Goal: Task Accomplishment & Management: Use online tool/utility

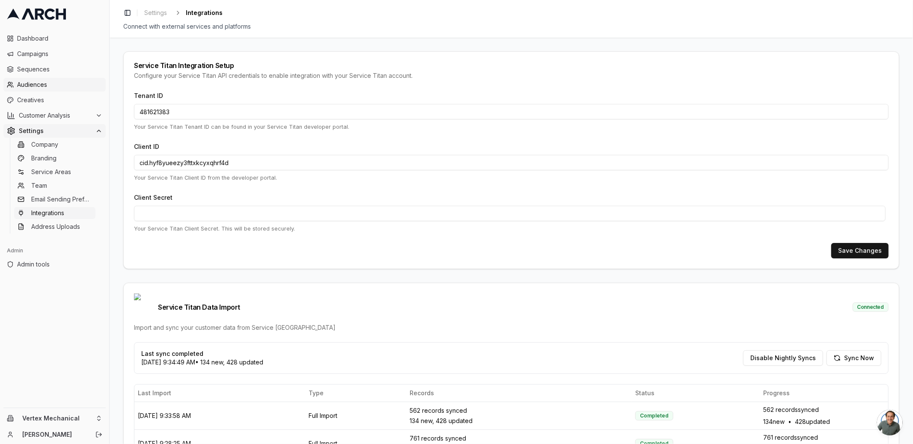
click at [34, 85] on span "Audiences" at bounding box center [59, 84] width 85 height 9
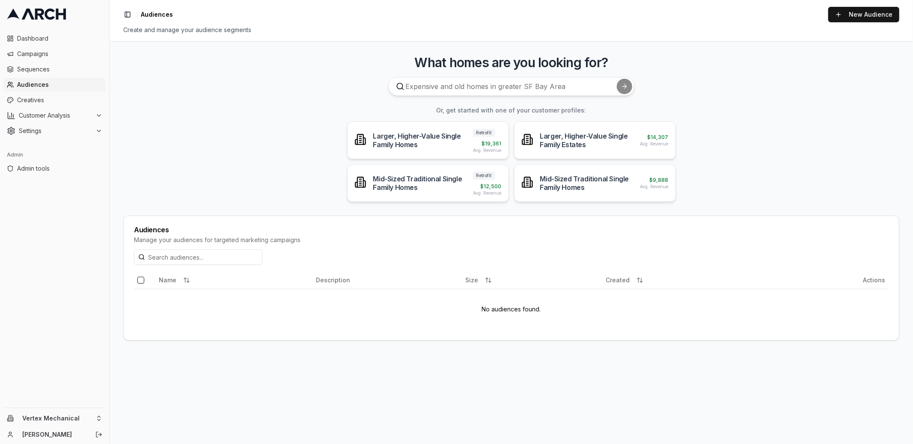
click at [829, 22] on div "Toggle Sidebar Audiences New Audience" at bounding box center [511, 14] width 776 height 15
click at [844, 19] on link "New Audience" at bounding box center [864, 14] width 71 height 15
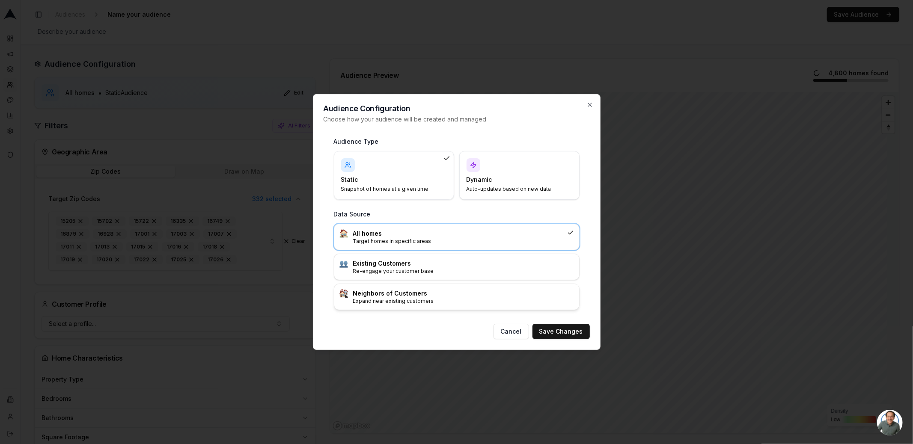
click at [492, 300] on p "Expand near existing customers" at bounding box center [463, 301] width 221 height 7
click at [561, 330] on button "Save Changes" at bounding box center [561, 331] width 57 height 15
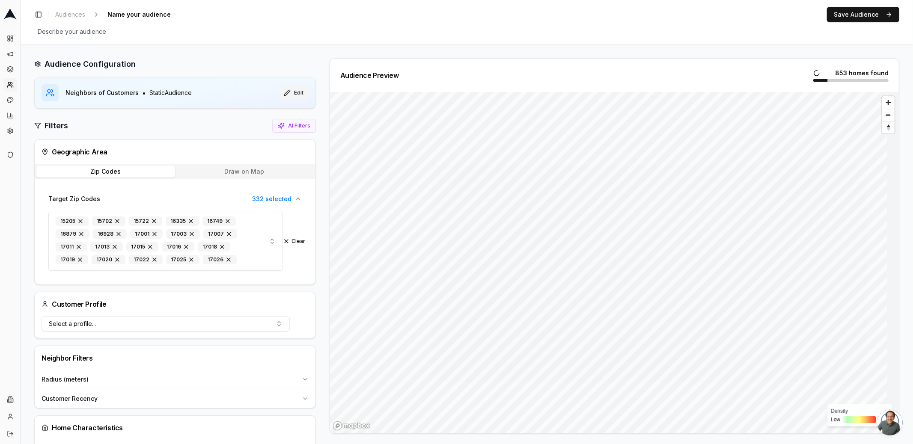
click at [292, 91] on button "Edit" at bounding box center [294, 93] width 30 height 14
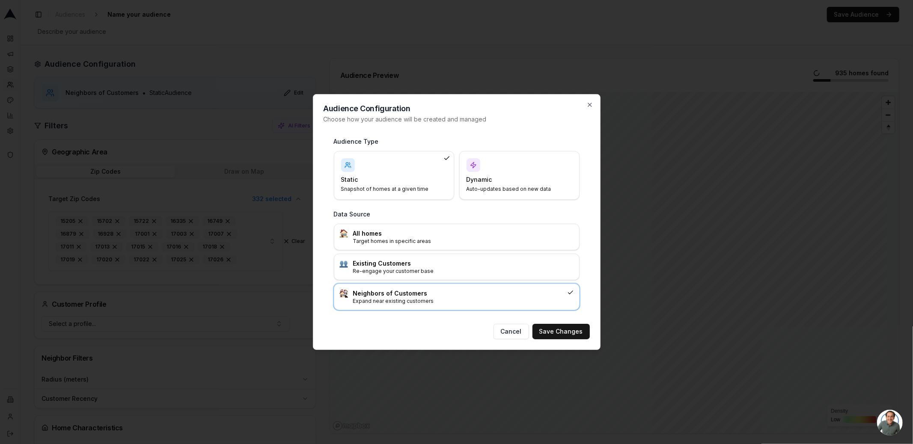
click at [516, 192] on p "Auto-updates based on new data" at bounding box center [514, 189] width 95 height 7
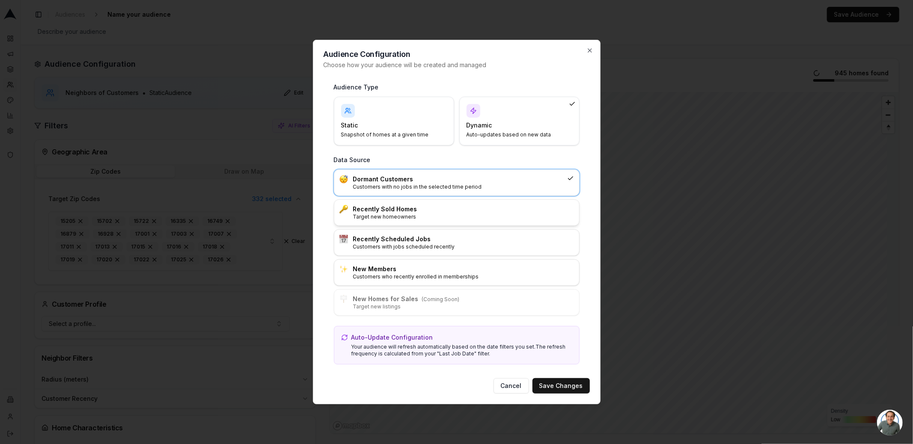
click at [451, 211] on h3 "Recently Sold Homes" at bounding box center [463, 209] width 221 height 9
click at [501, 191] on p "Customers with no jobs in the selected time period" at bounding box center [463, 187] width 221 height 7
click at [563, 389] on button "Save Changes" at bounding box center [561, 386] width 57 height 15
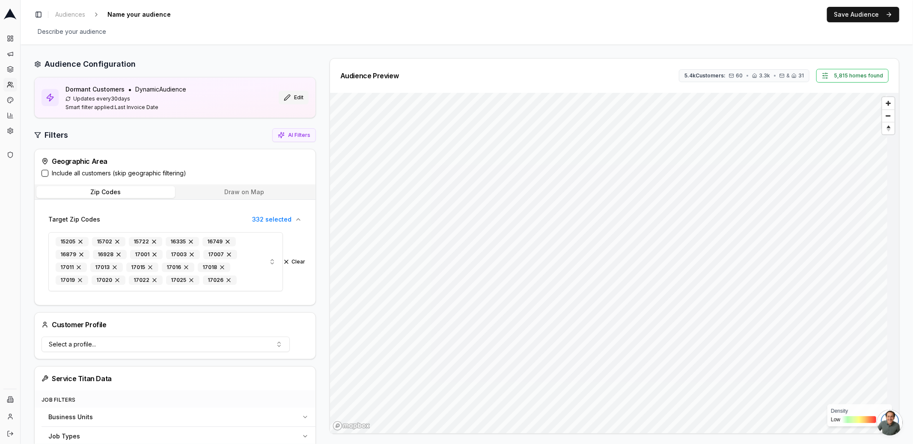
click at [298, 98] on button "Edit" at bounding box center [294, 98] width 30 height 14
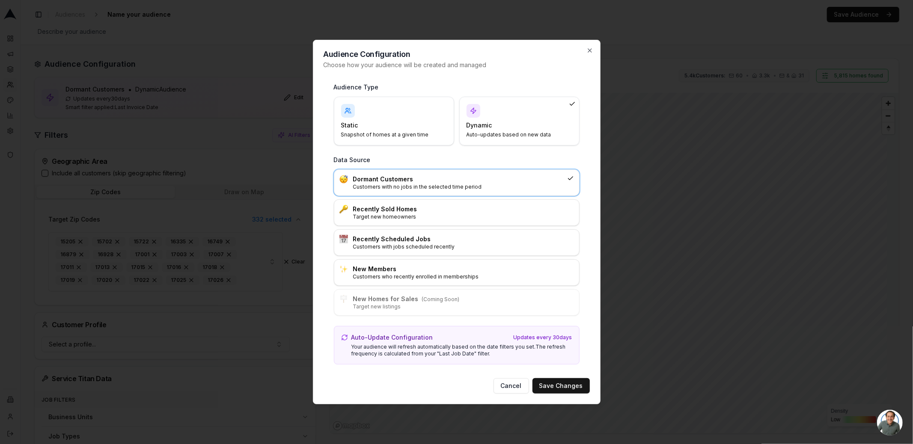
click at [419, 229] on div "Dormant Customers Customers with no jobs in the selected time period Recently S…" at bounding box center [457, 243] width 246 height 146
click at [418, 225] on div "Recently Sold Homes Target new homeowners" at bounding box center [456, 213] width 245 height 26
click at [580, 385] on button "Save Changes" at bounding box center [561, 386] width 57 height 15
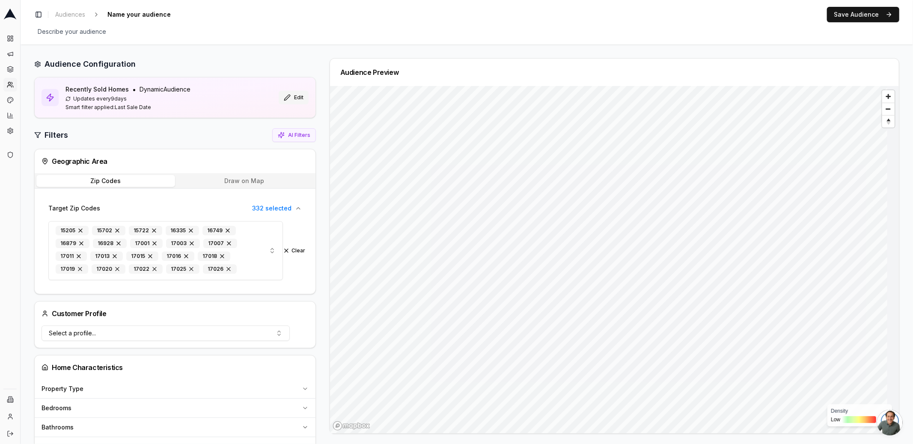
click at [294, 93] on button "Edit" at bounding box center [294, 98] width 30 height 14
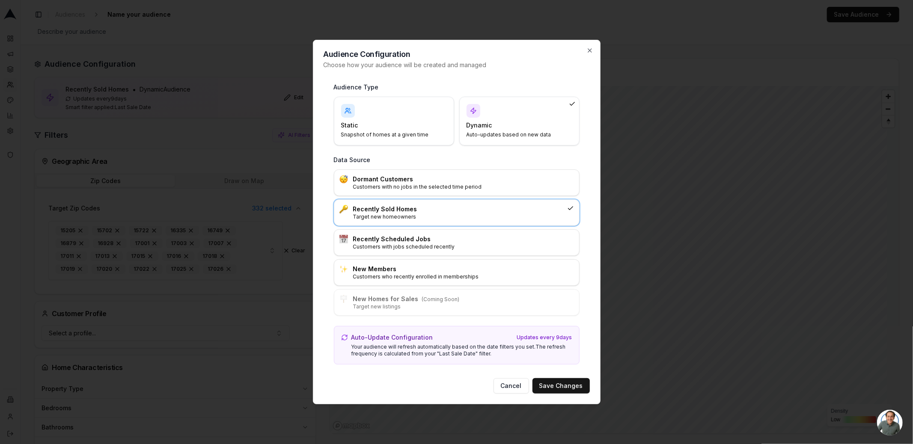
click at [426, 215] on p "Target new homeowners" at bounding box center [458, 217] width 211 height 7
click at [554, 379] on button "Save Changes" at bounding box center [561, 386] width 57 height 15
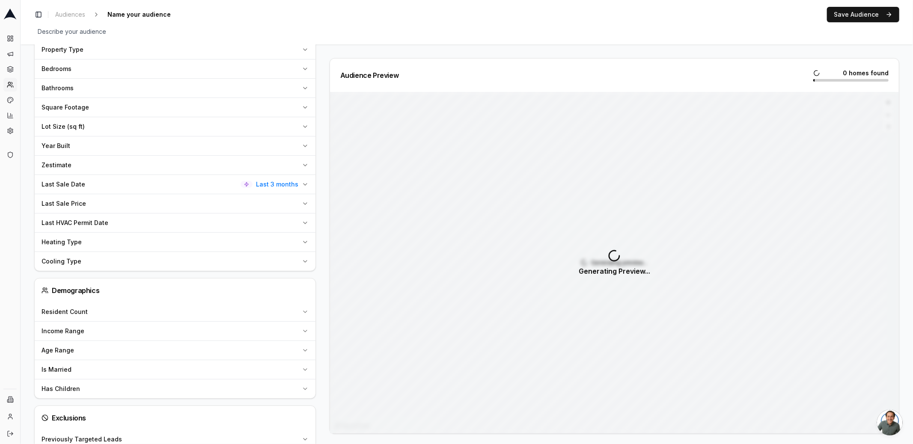
scroll to position [335, 0]
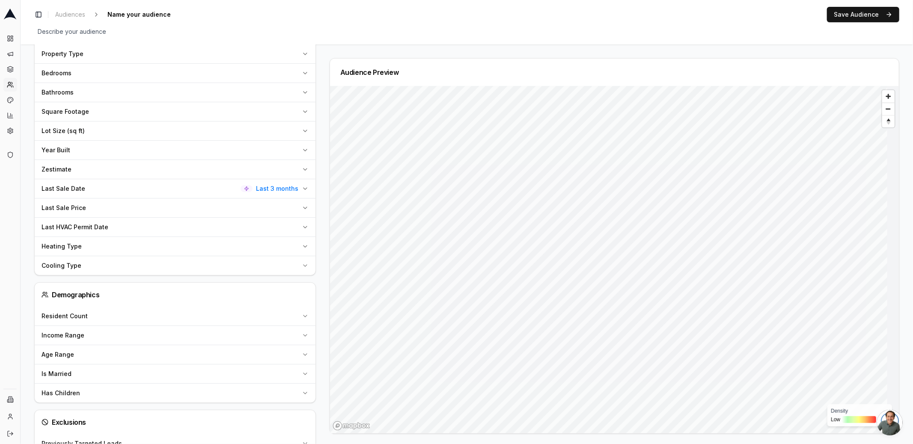
click at [286, 185] on span "Last 3 months" at bounding box center [277, 189] width 42 height 9
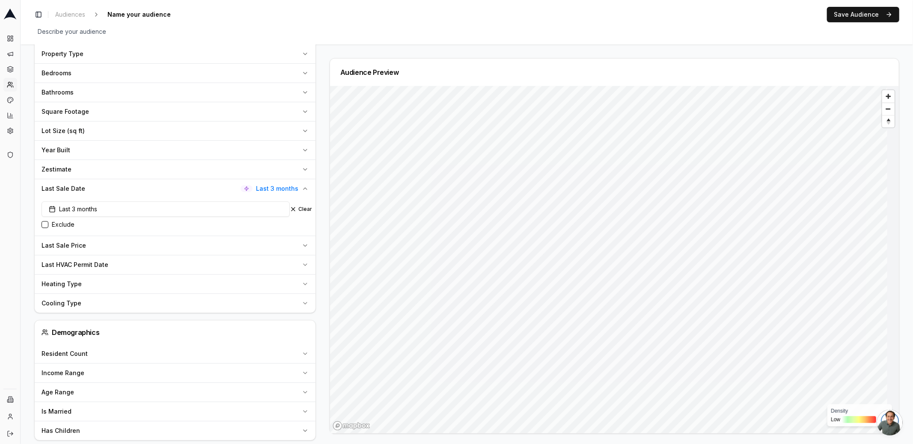
click at [318, 183] on div "Audience Configuration Recently Sold Homes • Dynamic Audience Updates every 9 d…" at bounding box center [178, 159] width 289 height 872
click at [305, 186] on icon "button" at bounding box center [305, 188] width 7 height 7
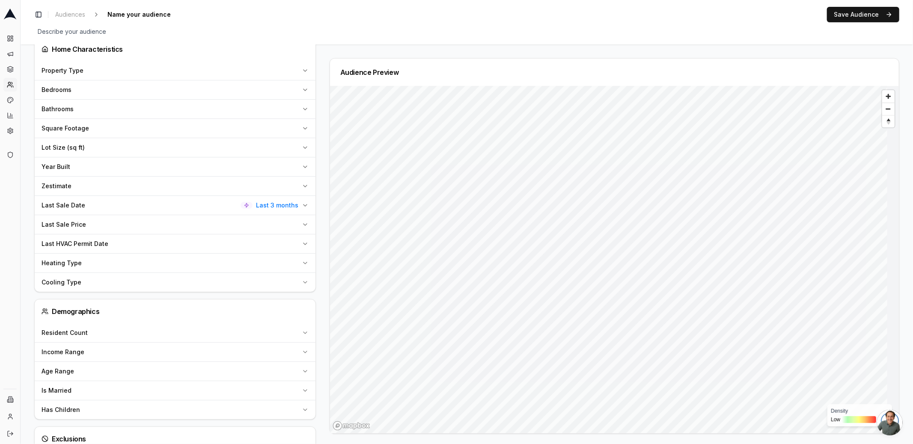
scroll to position [322, 0]
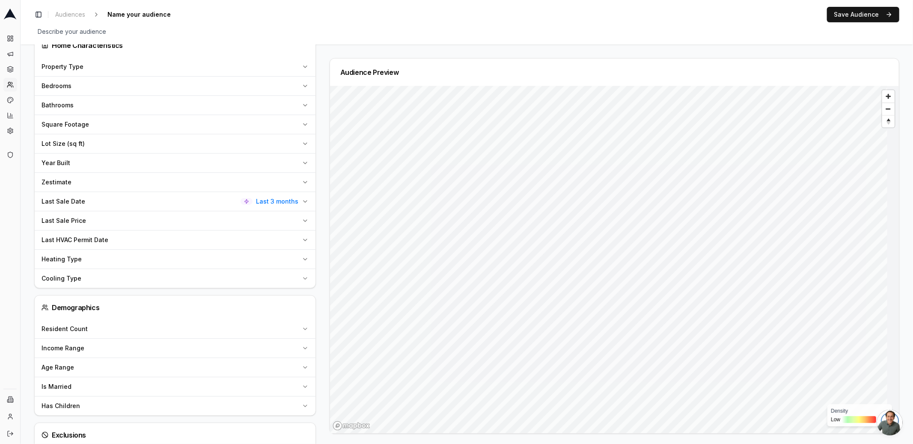
click at [281, 200] on span "Last 3 months" at bounding box center [277, 201] width 42 height 9
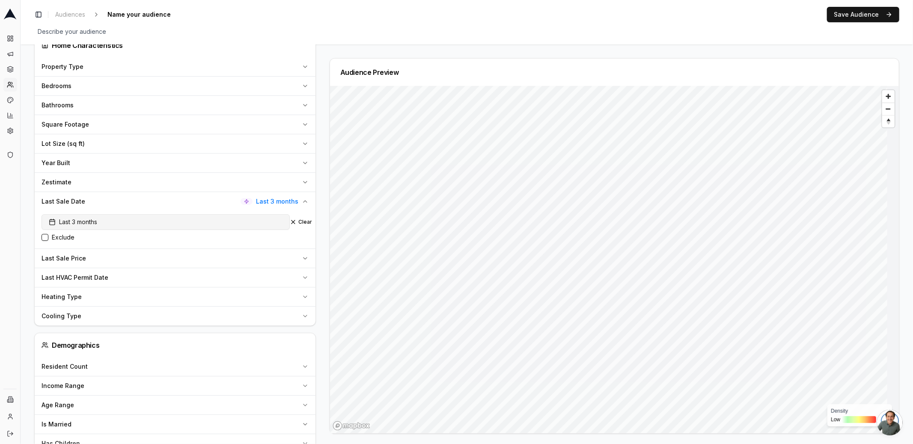
click at [194, 218] on button "Last 3 months" at bounding box center [166, 222] width 248 height 15
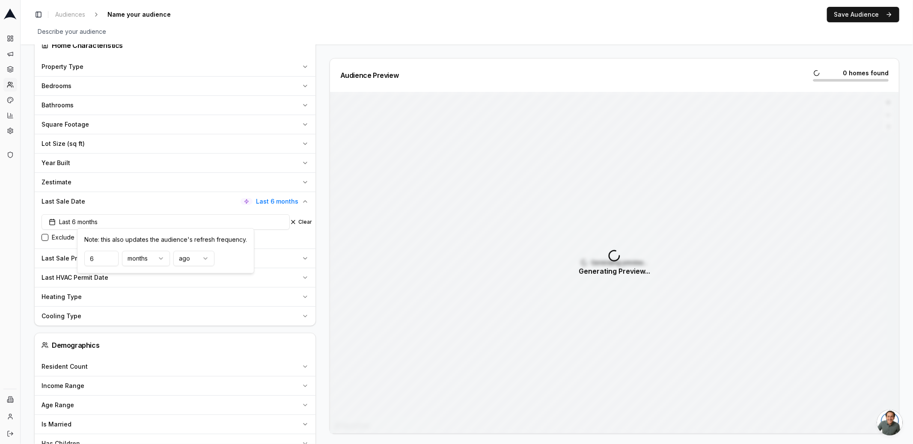
type input "6"
click at [323, 236] on div "Audience Preview 0 homes found Generating preview... Generating Preview..." at bounding box center [611, 246] width 577 height 376
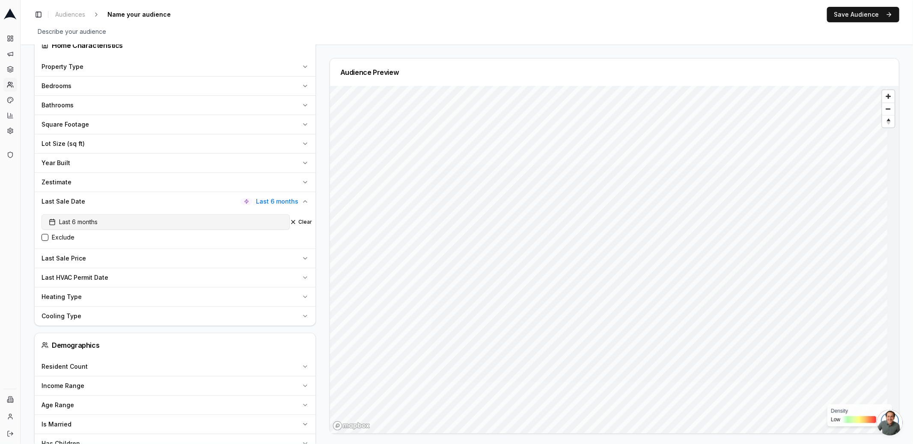
click at [187, 215] on button "Last 6 months" at bounding box center [166, 222] width 248 height 15
type input "12"
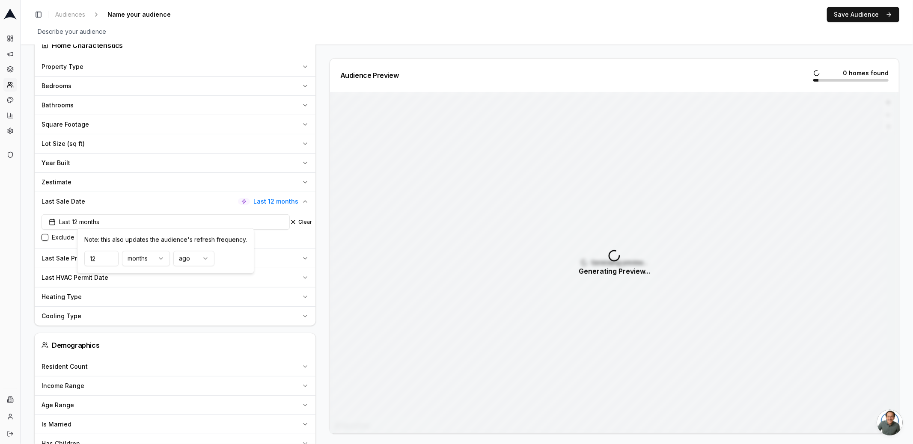
click at [321, 248] on div "Audience Configuration Recently Sold Homes • Dynamic Audience Updates every 30 …" at bounding box center [178, 172] width 289 height 872
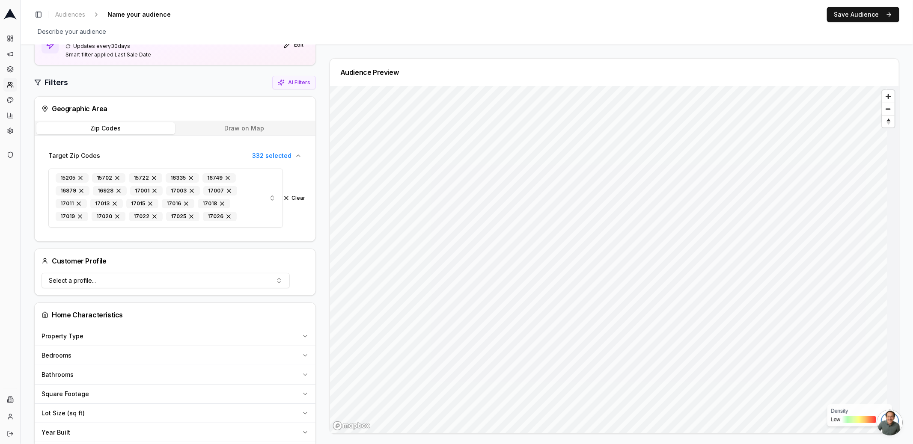
scroll to position [0, 0]
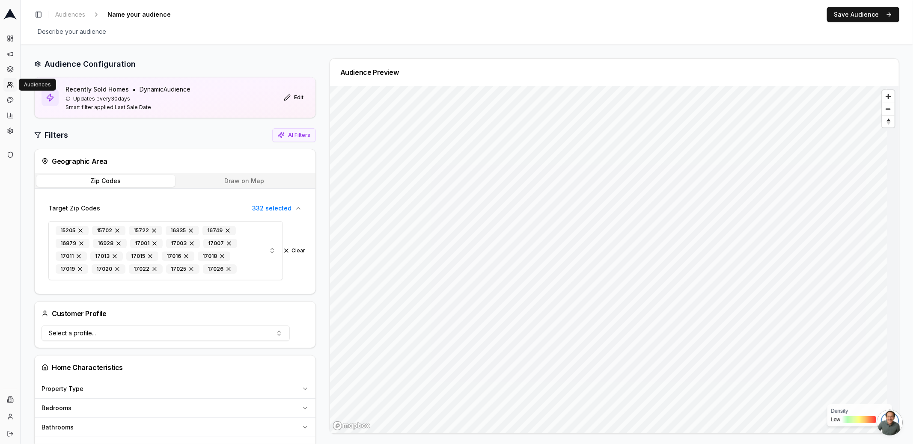
click at [13, 87] on icon at bounding box center [10, 84] width 7 height 7
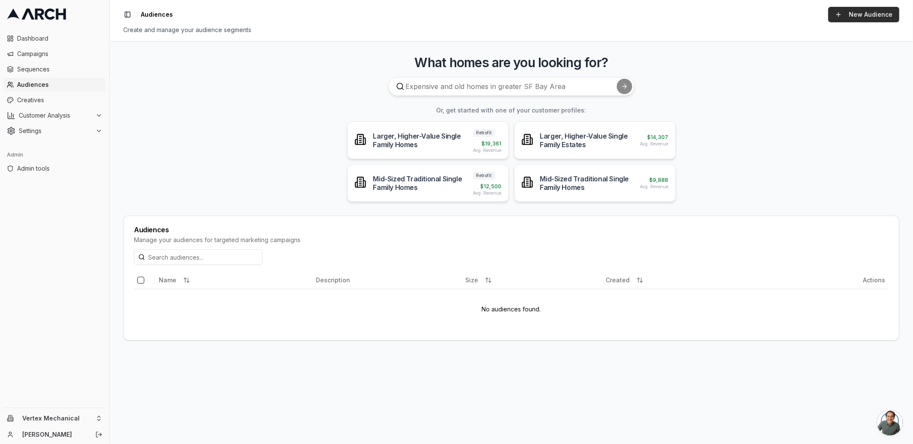
click at [866, 18] on link "New Audience" at bounding box center [864, 14] width 71 height 15
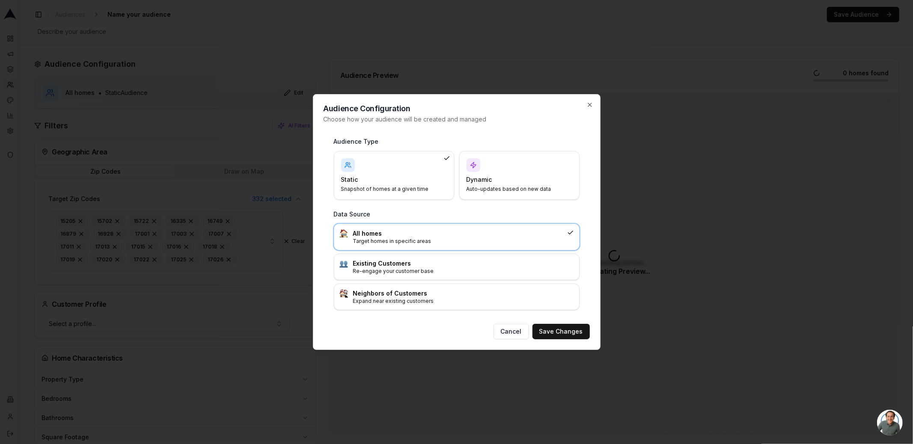
click at [510, 189] on p "Auto-updates based on new data" at bounding box center [514, 189] width 95 height 7
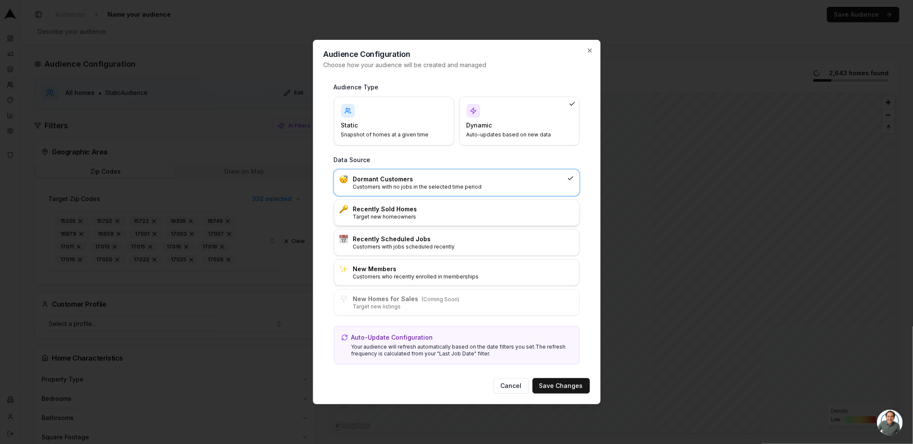
click at [444, 220] on p "Target new homeowners" at bounding box center [463, 217] width 221 height 7
click at [579, 388] on button "Save Changes" at bounding box center [561, 386] width 57 height 15
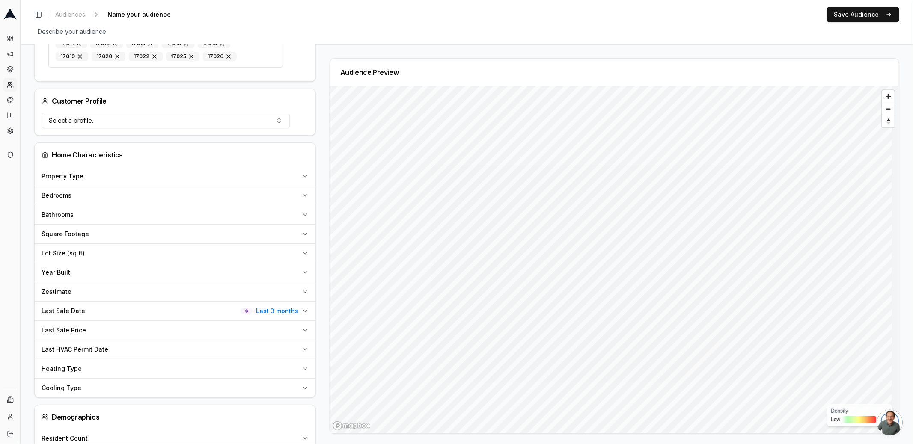
scroll to position [218, 0]
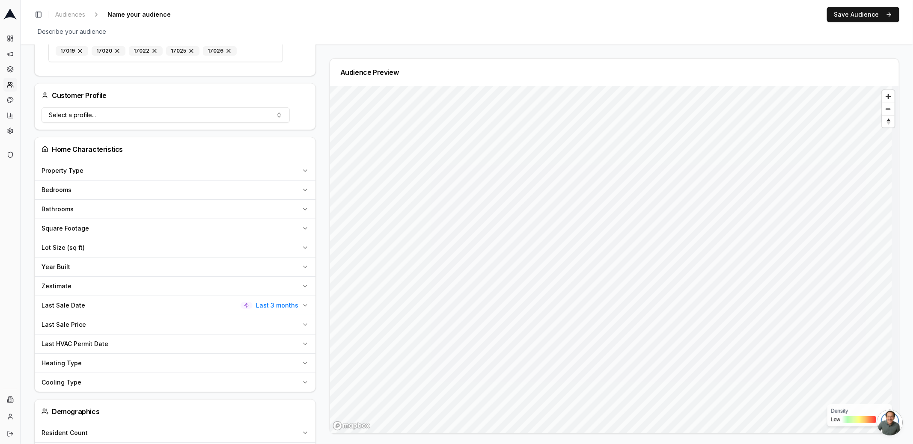
click at [277, 302] on span "Last 3 months" at bounding box center [277, 305] width 42 height 9
click at [62, 322] on span "Last 3 months" at bounding box center [73, 326] width 48 height 9
type input "12"
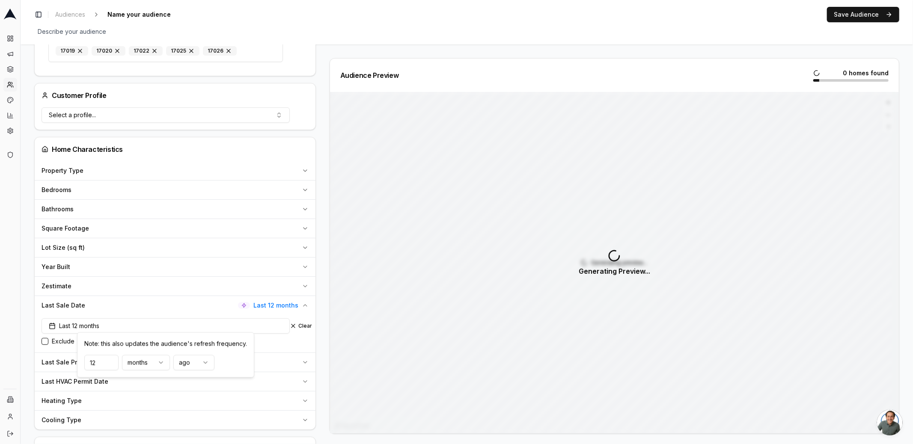
click at [319, 322] on div "Audience Configuration Recently Sold Homes • Dynamic Audience Updates every 30 …" at bounding box center [178, 276] width 289 height 872
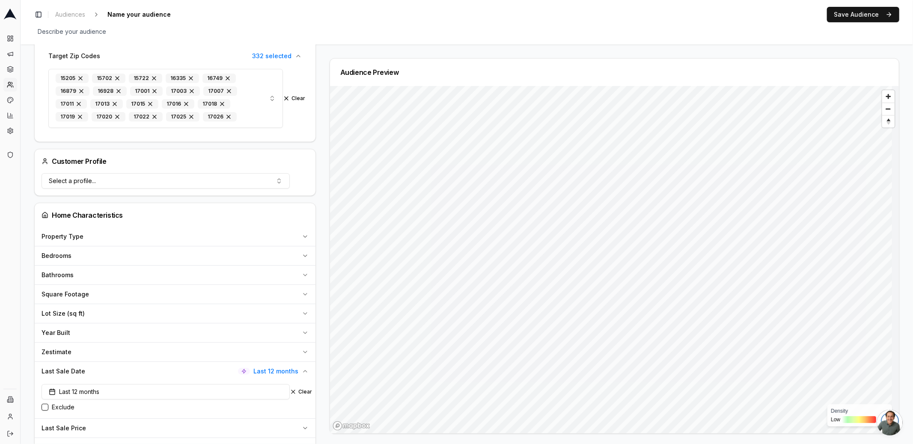
scroll to position [0, 0]
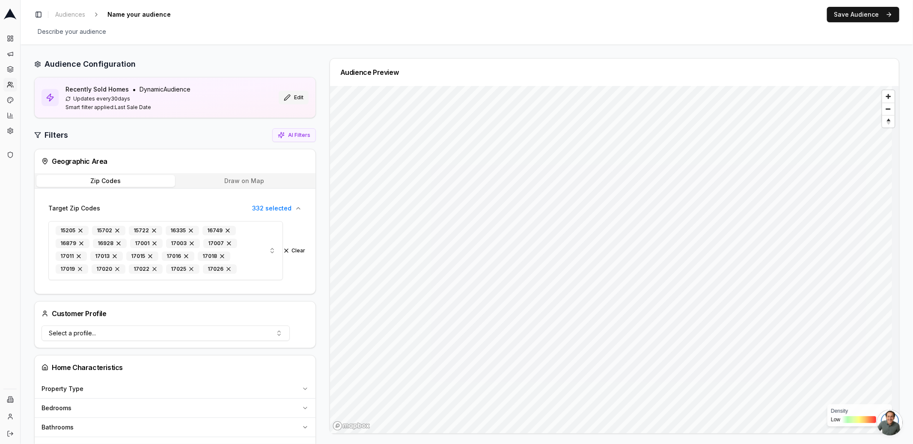
click at [298, 97] on button "Edit" at bounding box center [294, 98] width 30 height 14
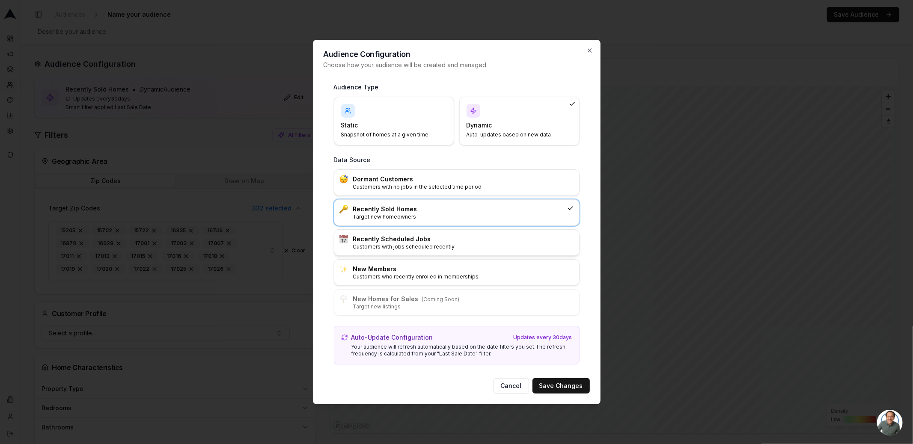
click at [451, 248] on p "Customers with jobs scheduled recently" at bounding box center [463, 247] width 221 height 7
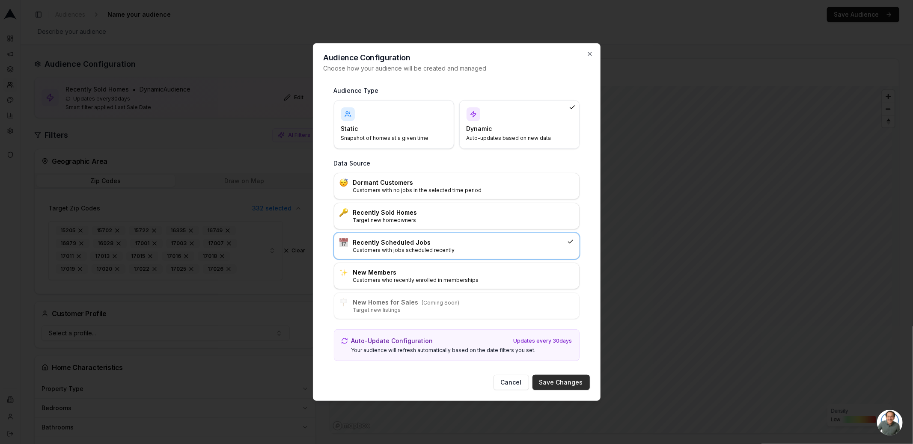
click at [552, 376] on button "Save Changes" at bounding box center [561, 382] width 57 height 15
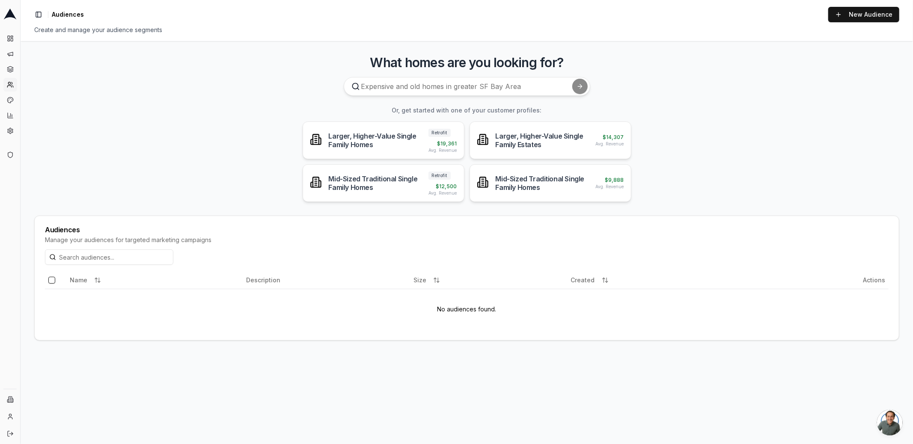
click at [720, 211] on main "What homes are you looking for? Or, get started with one of your customer profi…" at bounding box center [467, 242] width 893 height 403
click at [847, 15] on link "New Audience" at bounding box center [864, 14] width 71 height 15
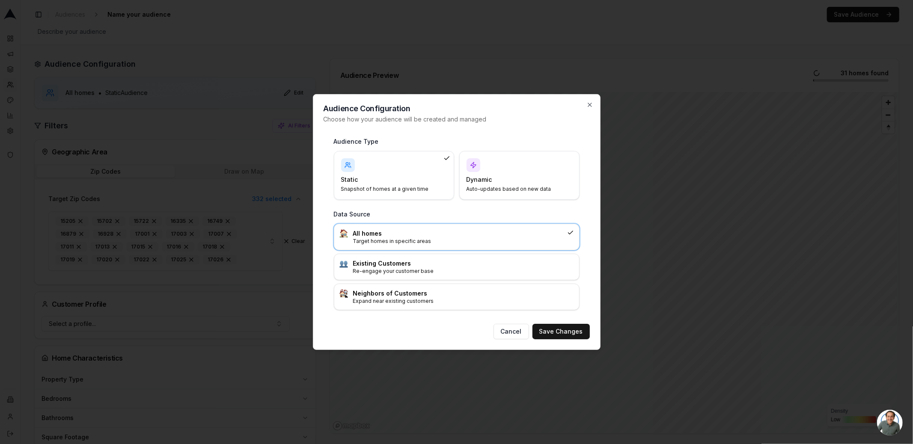
click at [502, 178] on h4 "Dynamic" at bounding box center [514, 180] width 95 height 9
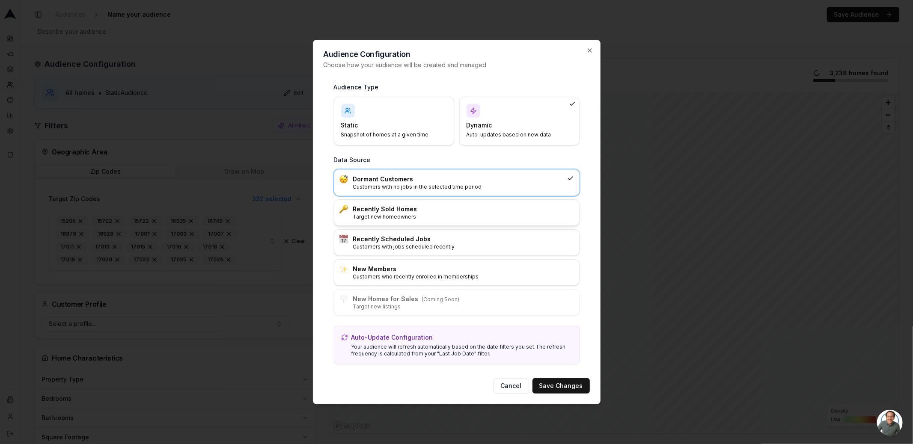
click at [456, 218] on p "Target new homeowners" at bounding box center [463, 217] width 221 height 7
click at [405, 140] on div "Static Snapshot of homes at a given time" at bounding box center [394, 121] width 120 height 49
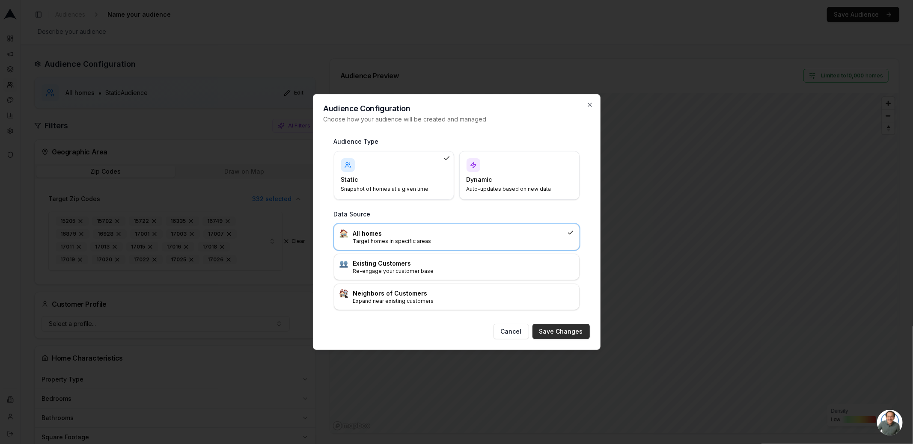
click at [552, 325] on button "Save Changes" at bounding box center [561, 331] width 57 height 15
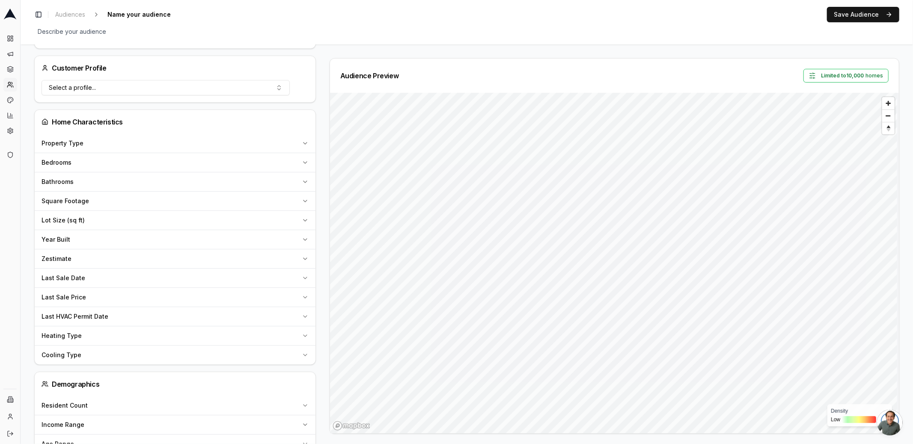
scroll to position [238, 0]
click at [300, 253] on button "Zestimate" at bounding box center [175, 257] width 281 height 19
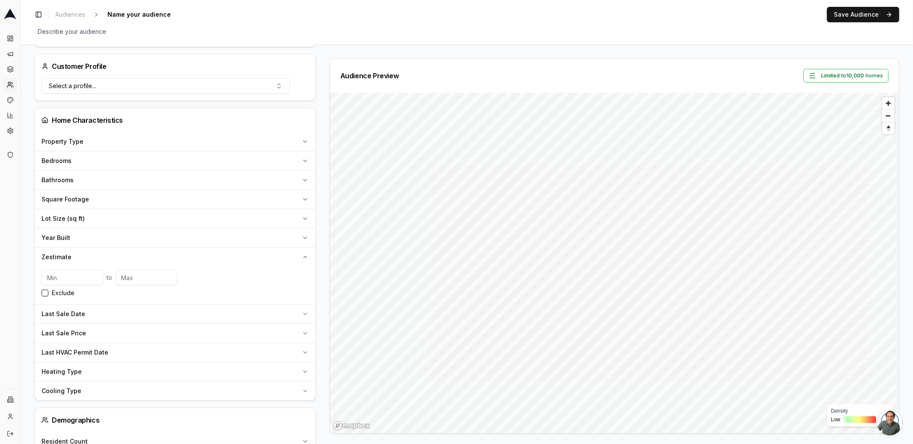
click at [71, 272] on input "number" at bounding box center [73, 277] width 62 height 15
type input "300000"
click at [323, 293] on div "Audience Preview 0 homes found Generating preview... Generating Preview..." at bounding box center [611, 246] width 577 height 376
click at [298, 274] on button "Clear" at bounding box center [301, 277] width 22 height 7
click at [304, 256] on icon "button" at bounding box center [305, 257] width 7 height 7
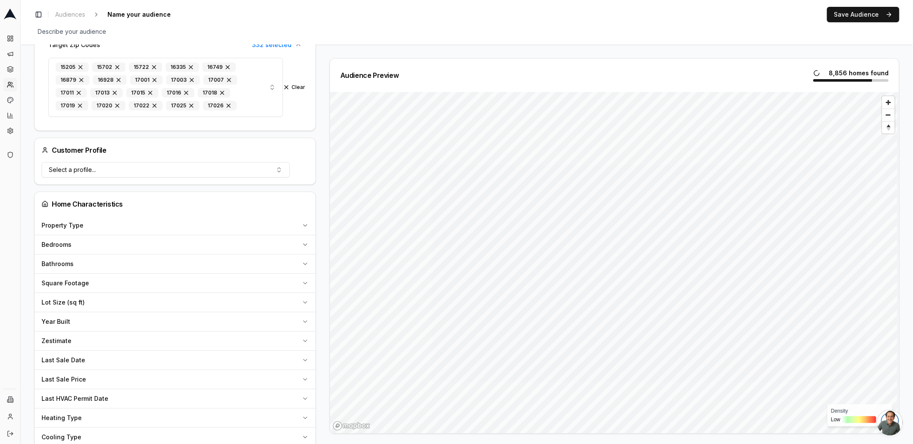
scroll to position [0, 0]
